Goal: Transaction & Acquisition: Purchase product/service

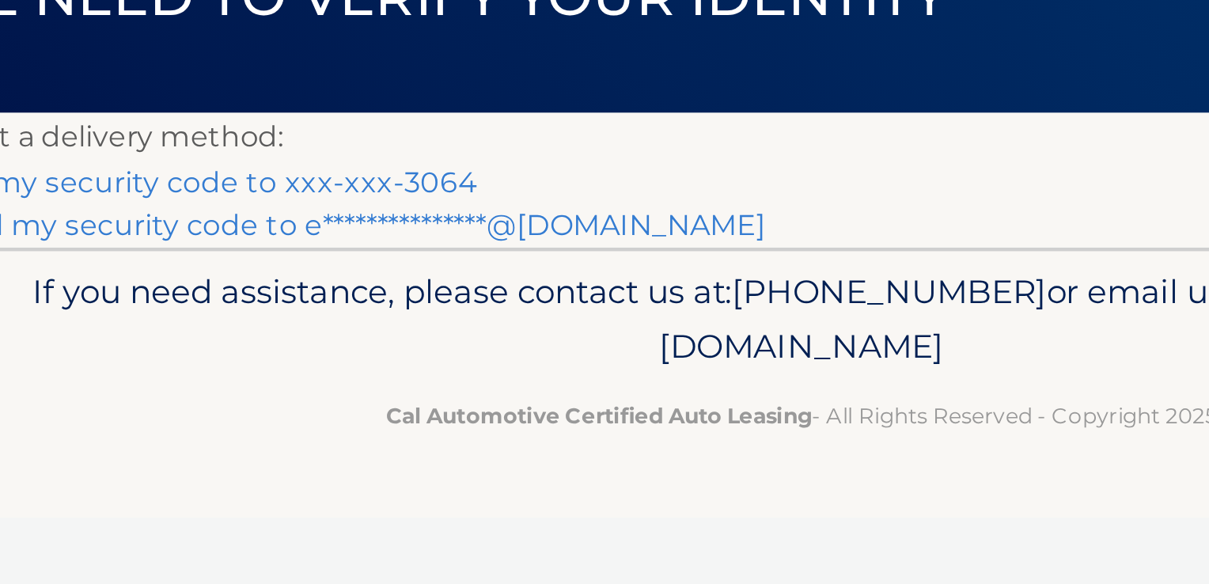
click at [490, 244] on link "**********" at bounding box center [401, 243] width 376 height 15
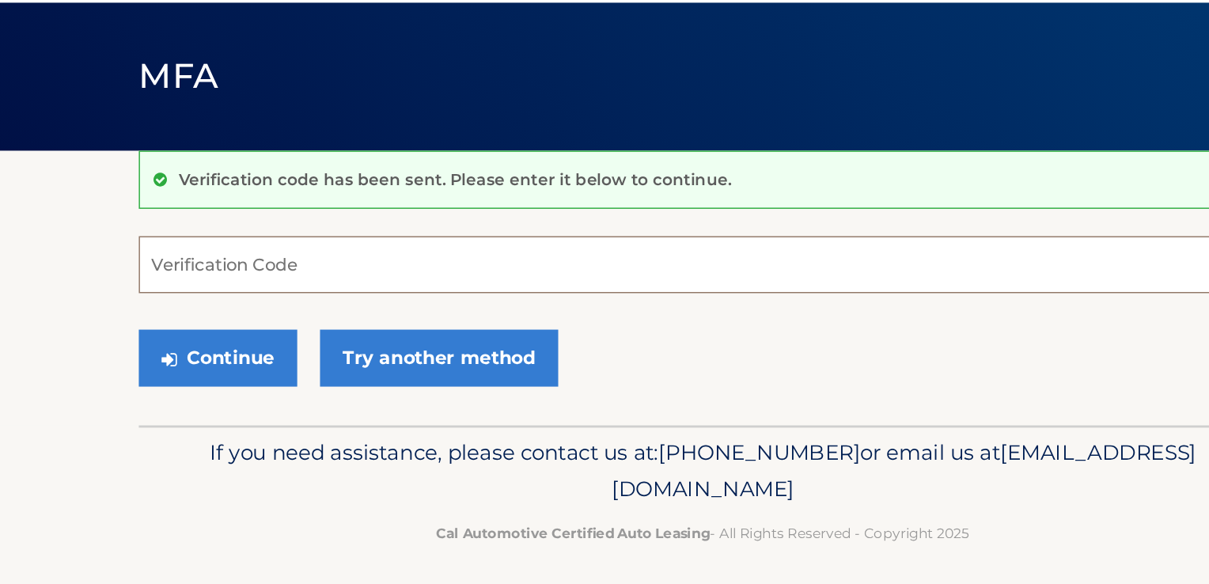
click at [323, 277] on input "Verification Code" at bounding box center [604, 273] width 783 height 40
type input "041099"
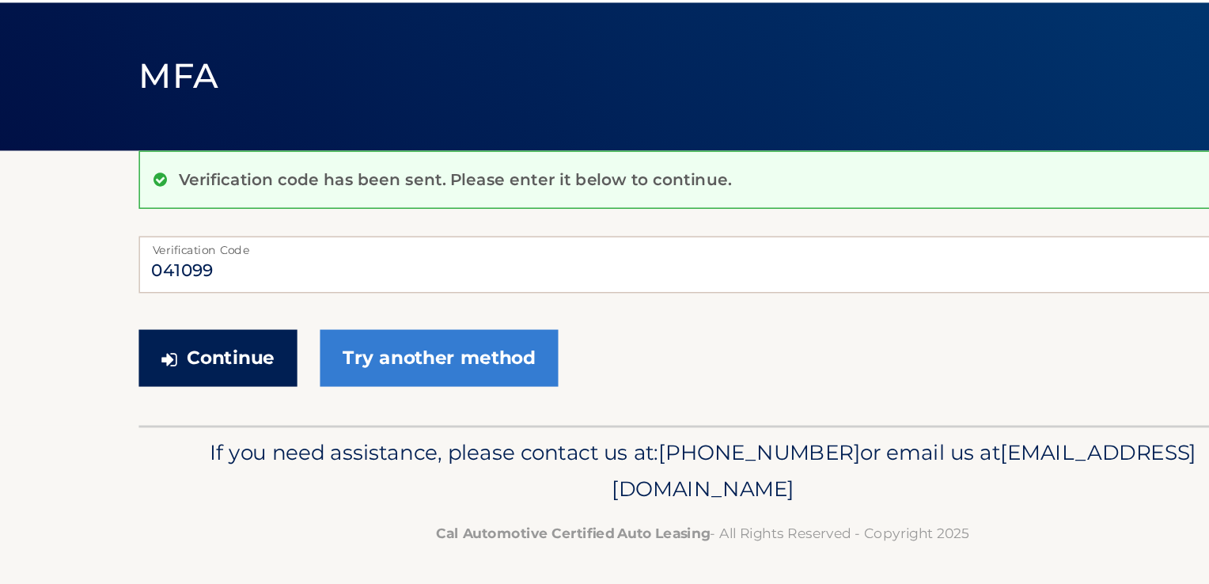
click at [273, 336] on button "Continue" at bounding box center [268, 338] width 110 height 40
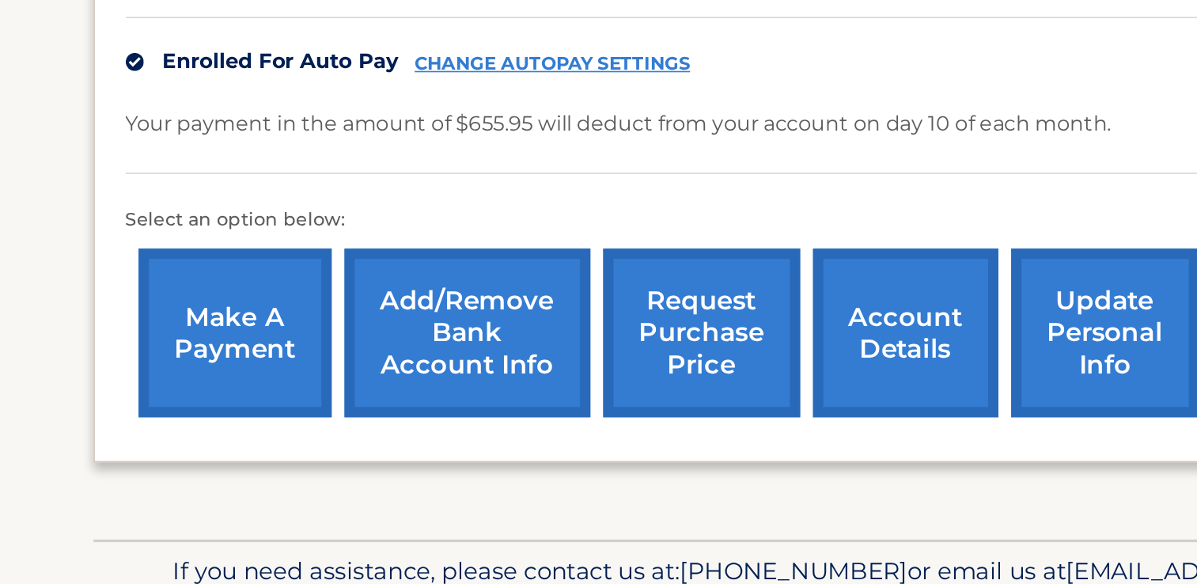
scroll to position [282, 0]
click at [299, 433] on link "make a payment" at bounding box center [294, 429] width 119 height 104
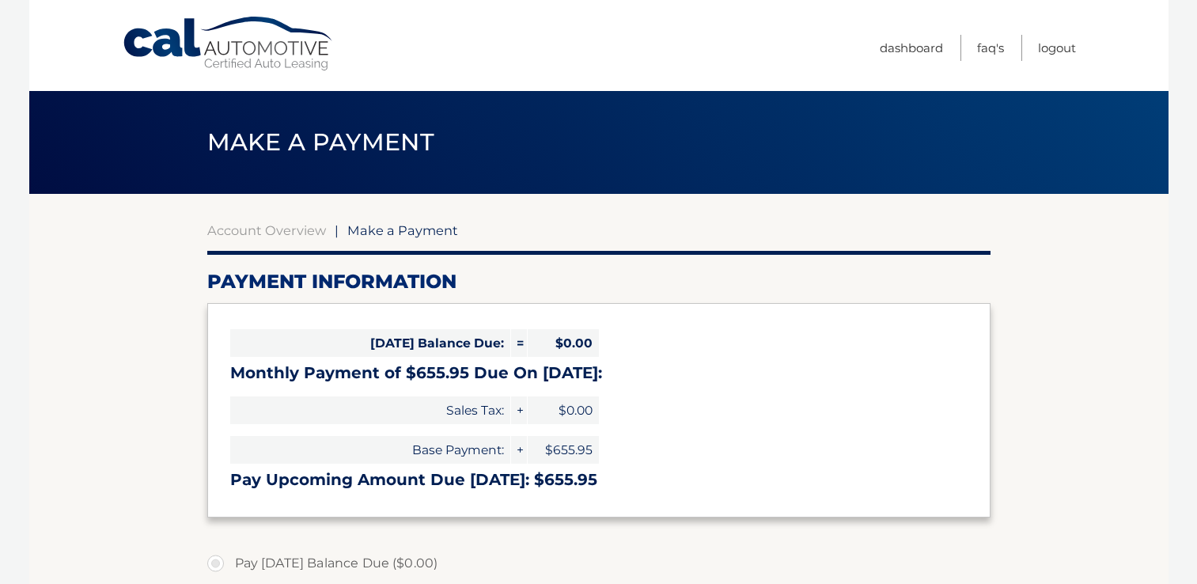
select select "NDk4Zjk5OTUtMmJhMy00N2ZmLWE0NmMtZDc0NThmYTg5Mjhh"
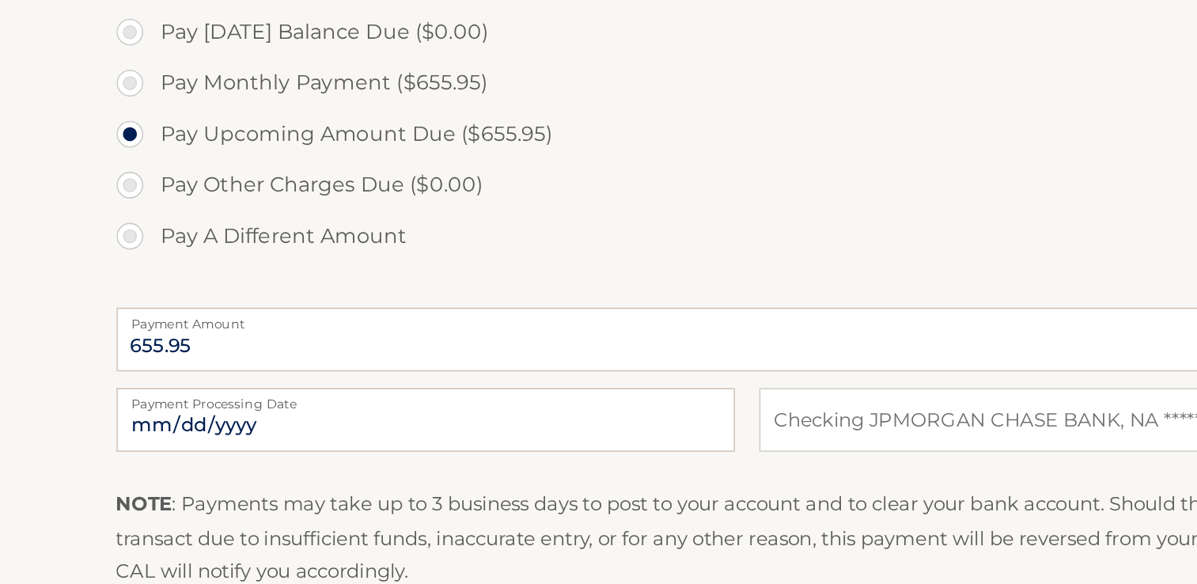
scroll to position [323, 0]
click at [219, 363] on label "Pay A Different Amount" at bounding box center [598, 366] width 783 height 32
click at [219, 363] on input "Pay A Different Amount" at bounding box center [222, 362] width 16 height 25
radio input "true"
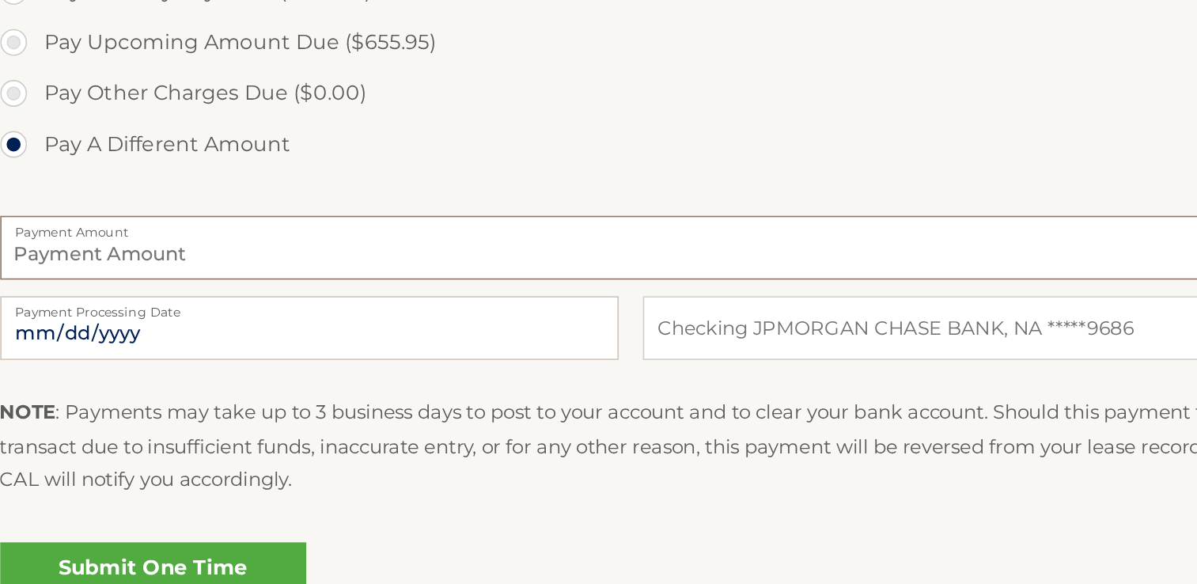
scroll to position [395, 0]
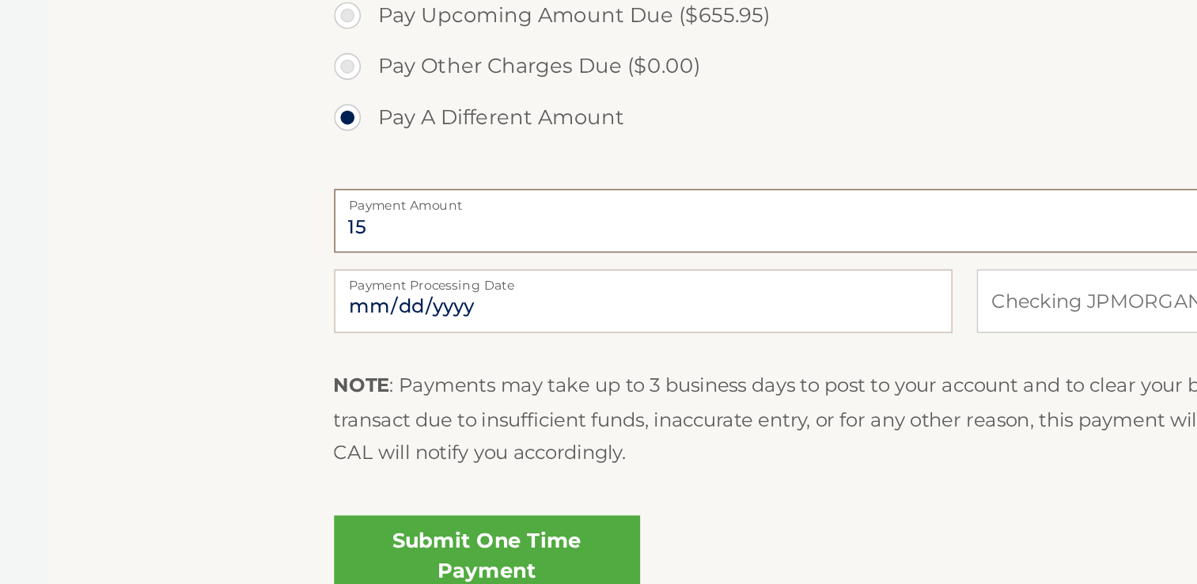
type input "1"
type input "7500"
click at [535, 282] on label "Pay A Different Amount" at bounding box center [598, 294] width 783 height 32
click at [229, 282] on input "Pay A Different Amount" at bounding box center [222, 290] width 16 height 25
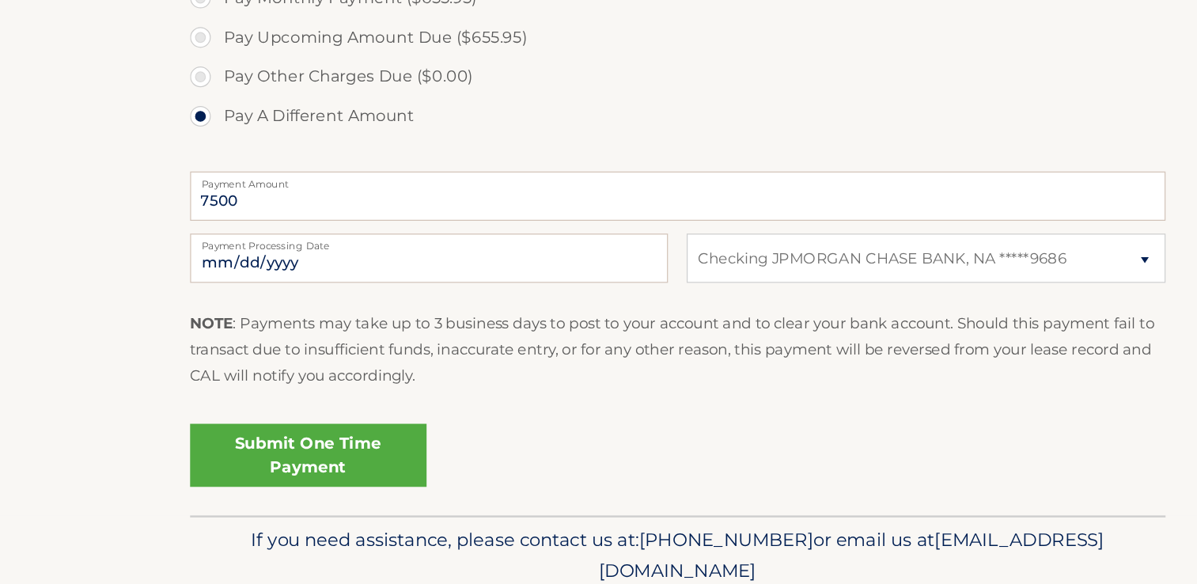
scroll to position [482, 0]
